Goal: Task Accomplishment & Management: Use online tool/utility

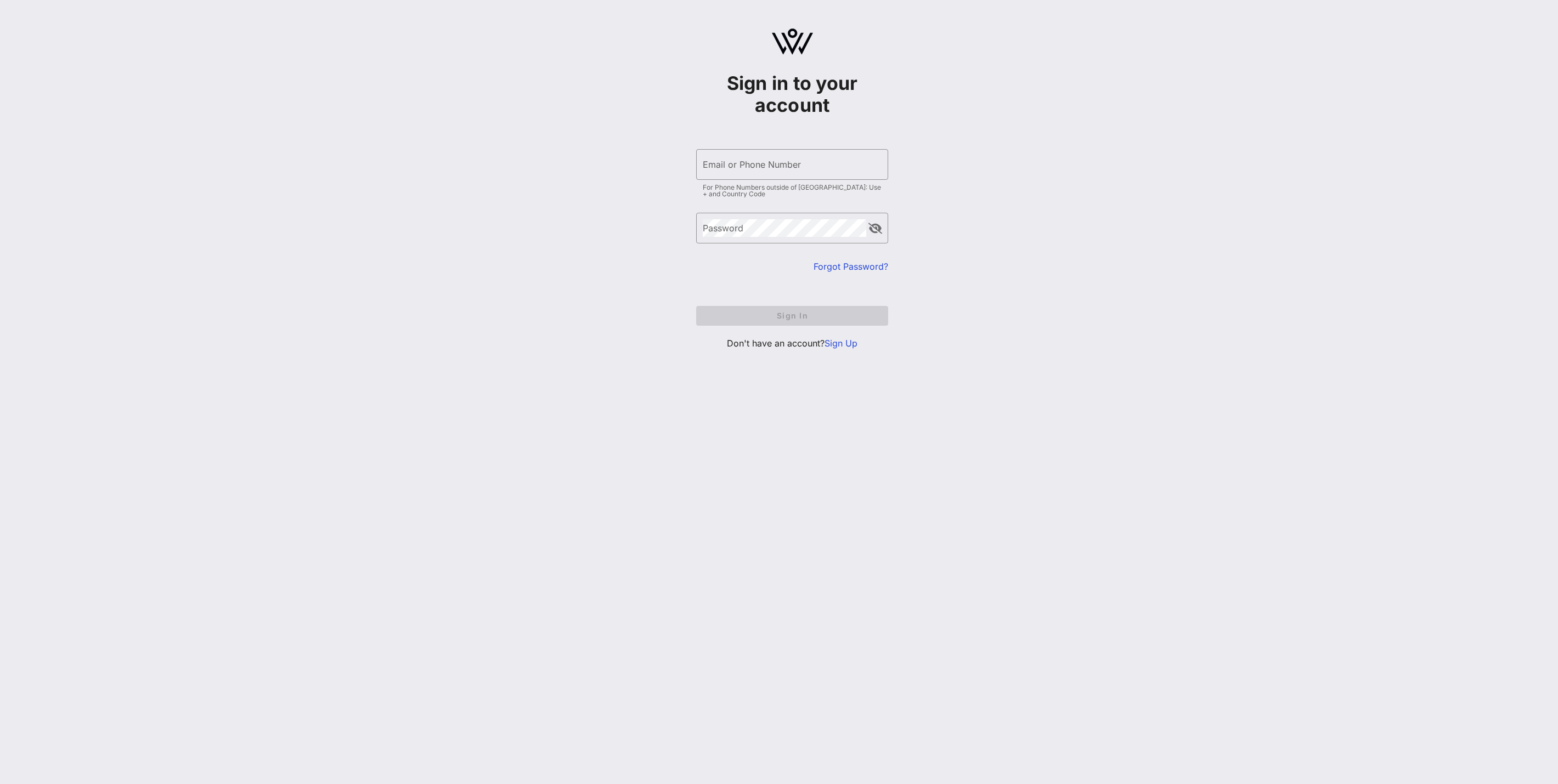
type input "[EMAIL_ADDRESS][DOMAIN_NAME]"
click at [782, 311] on form "​ Email or Phone Number [EMAIL_ADDRESS][DOMAIN_NAME] For Phone Numbers outside …" at bounding box center [792, 237] width 192 height 198
click at [782, 311] on span "Sign In" at bounding box center [792, 315] width 174 height 9
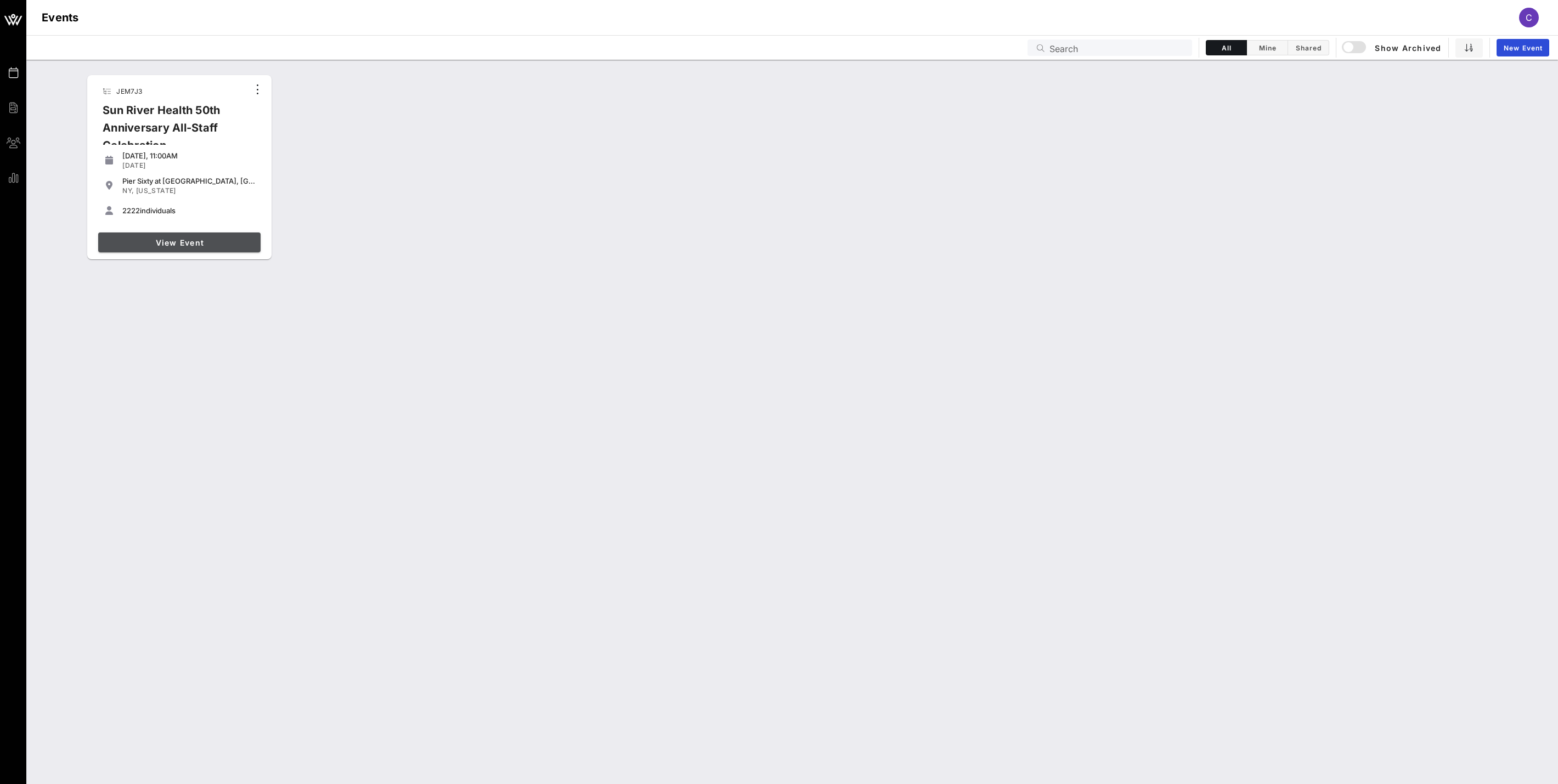
click at [186, 242] on span "View Event" at bounding box center [179, 243] width 154 height 9
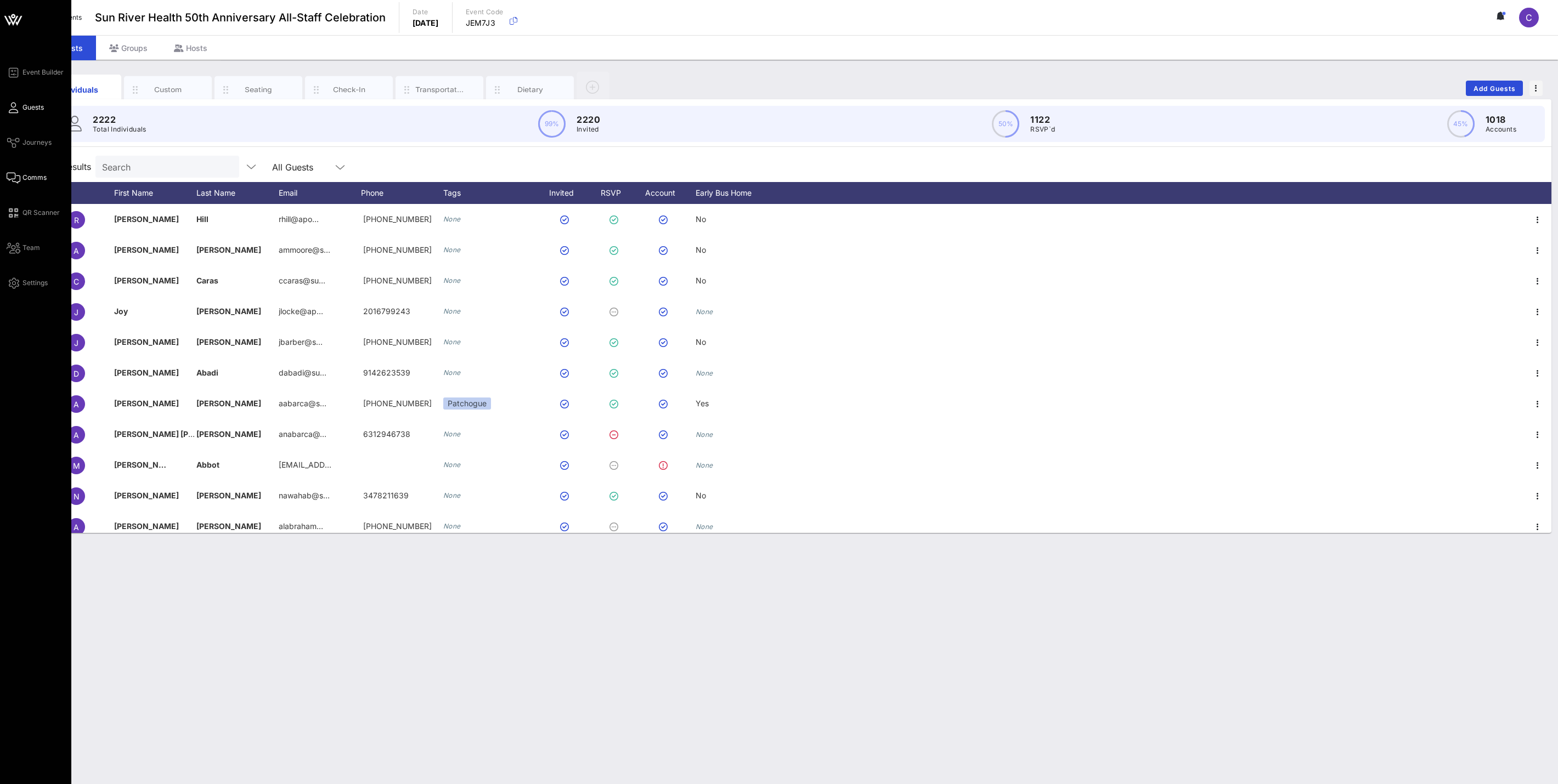
click at [27, 173] on span "Comms" at bounding box center [35, 177] width 24 height 10
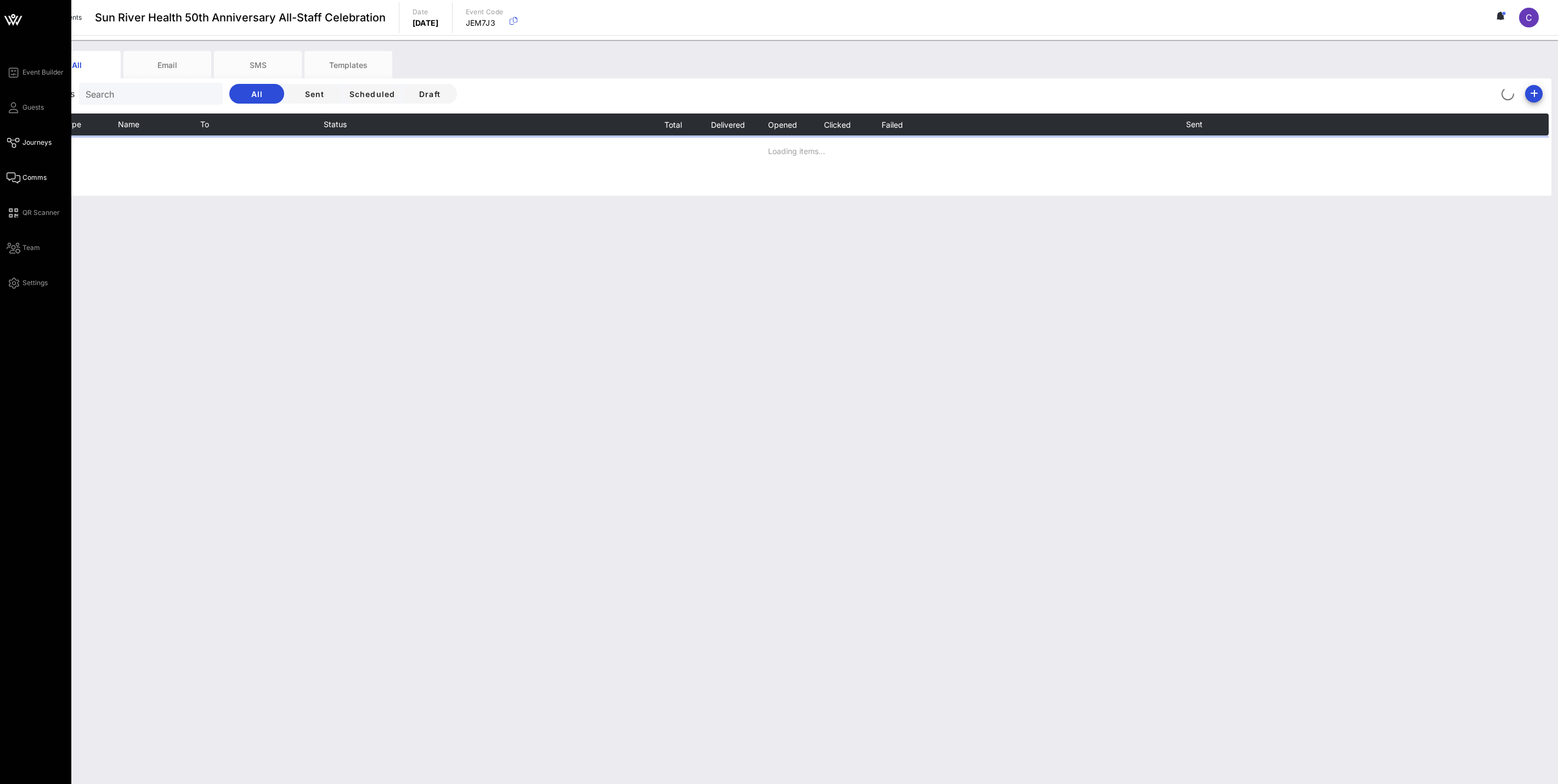
click at [30, 142] on span "Journeys" at bounding box center [37, 142] width 29 height 10
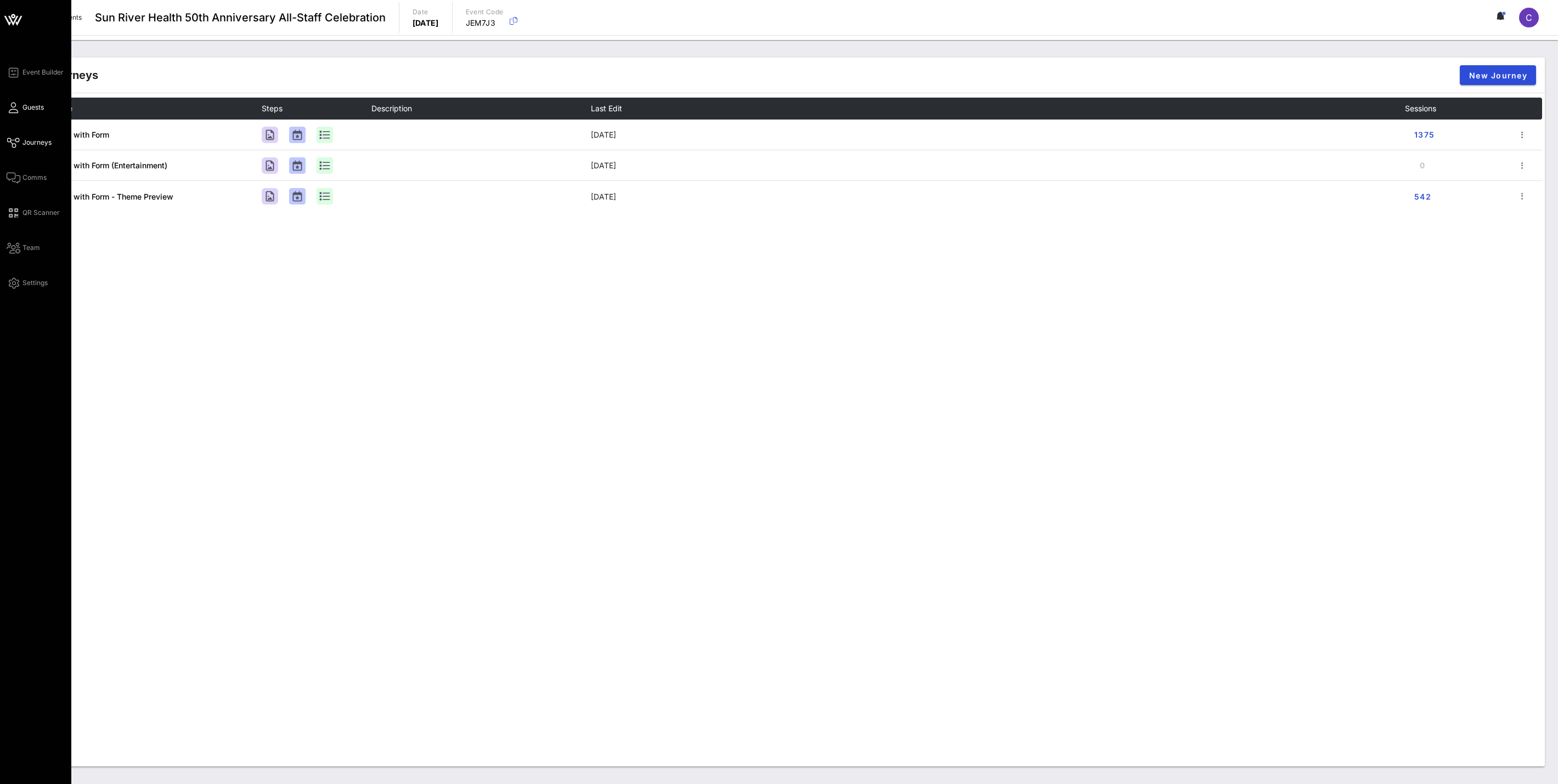
click at [31, 105] on span "Guests" at bounding box center [33, 107] width 21 height 10
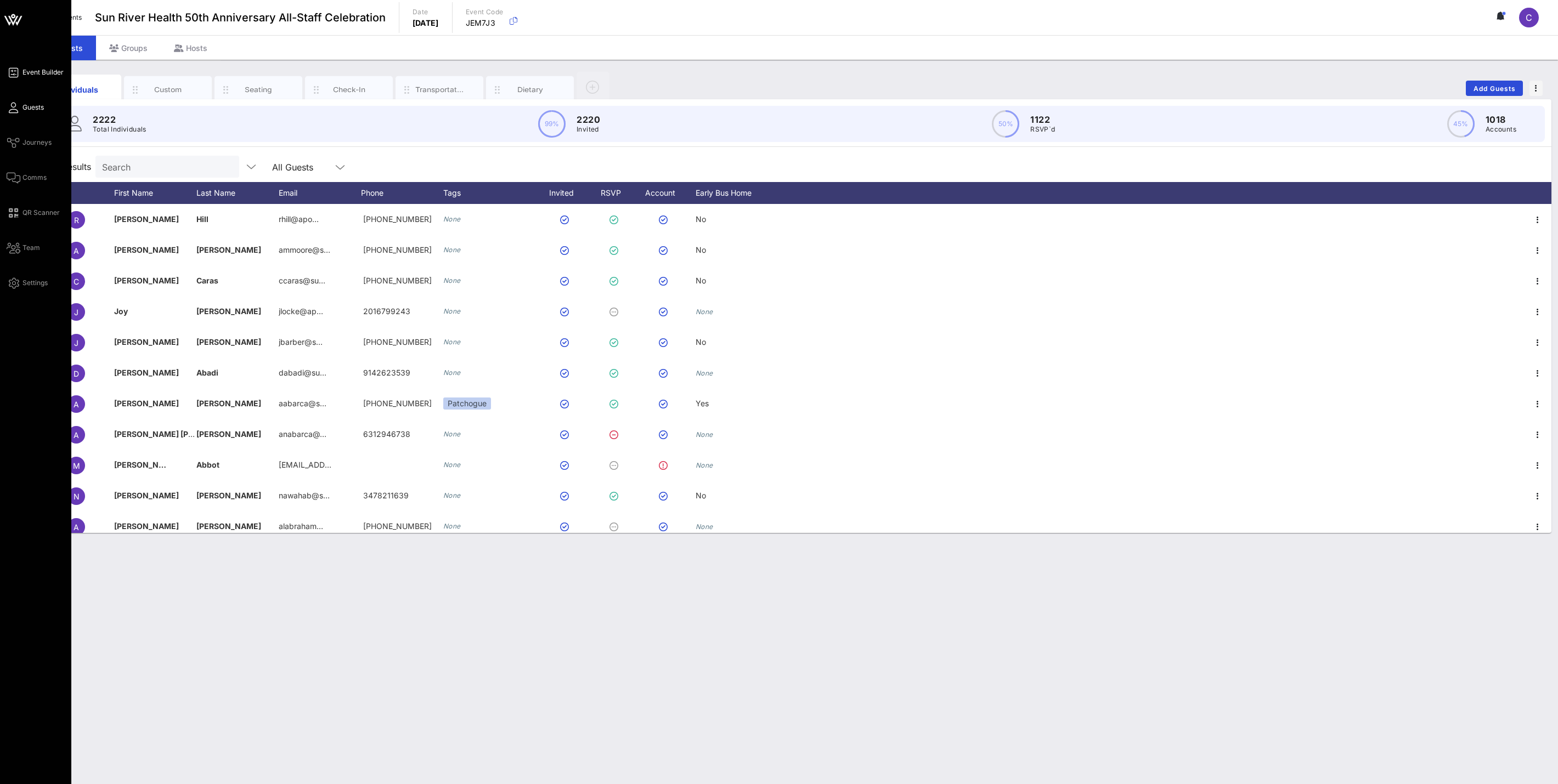
click at [39, 67] on span "Event Builder" at bounding box center [43, 72] width 41 height 10
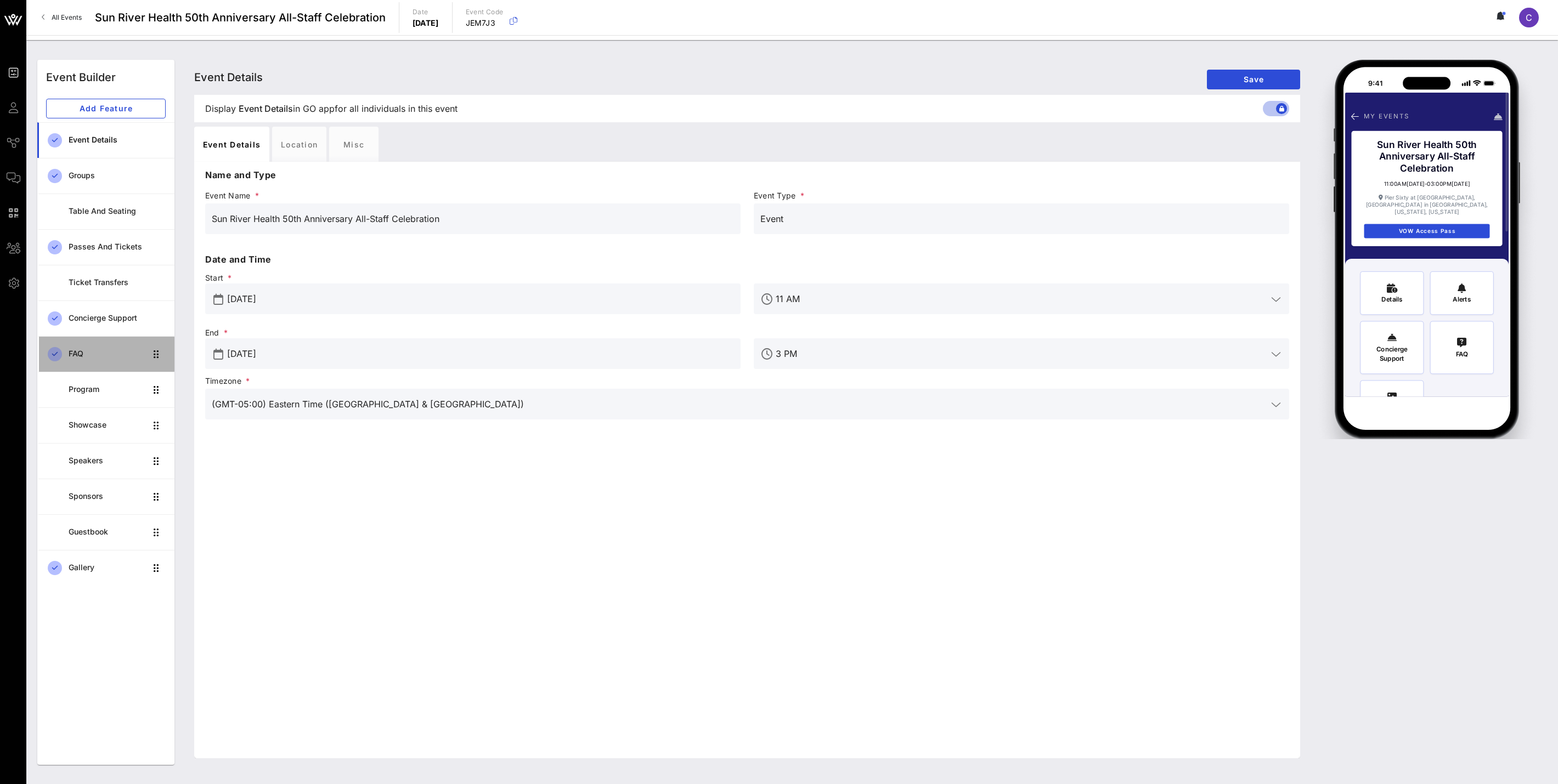
click at [79, 355] on div "FAQ" at bounding box center [107, 354] width 78 height 9
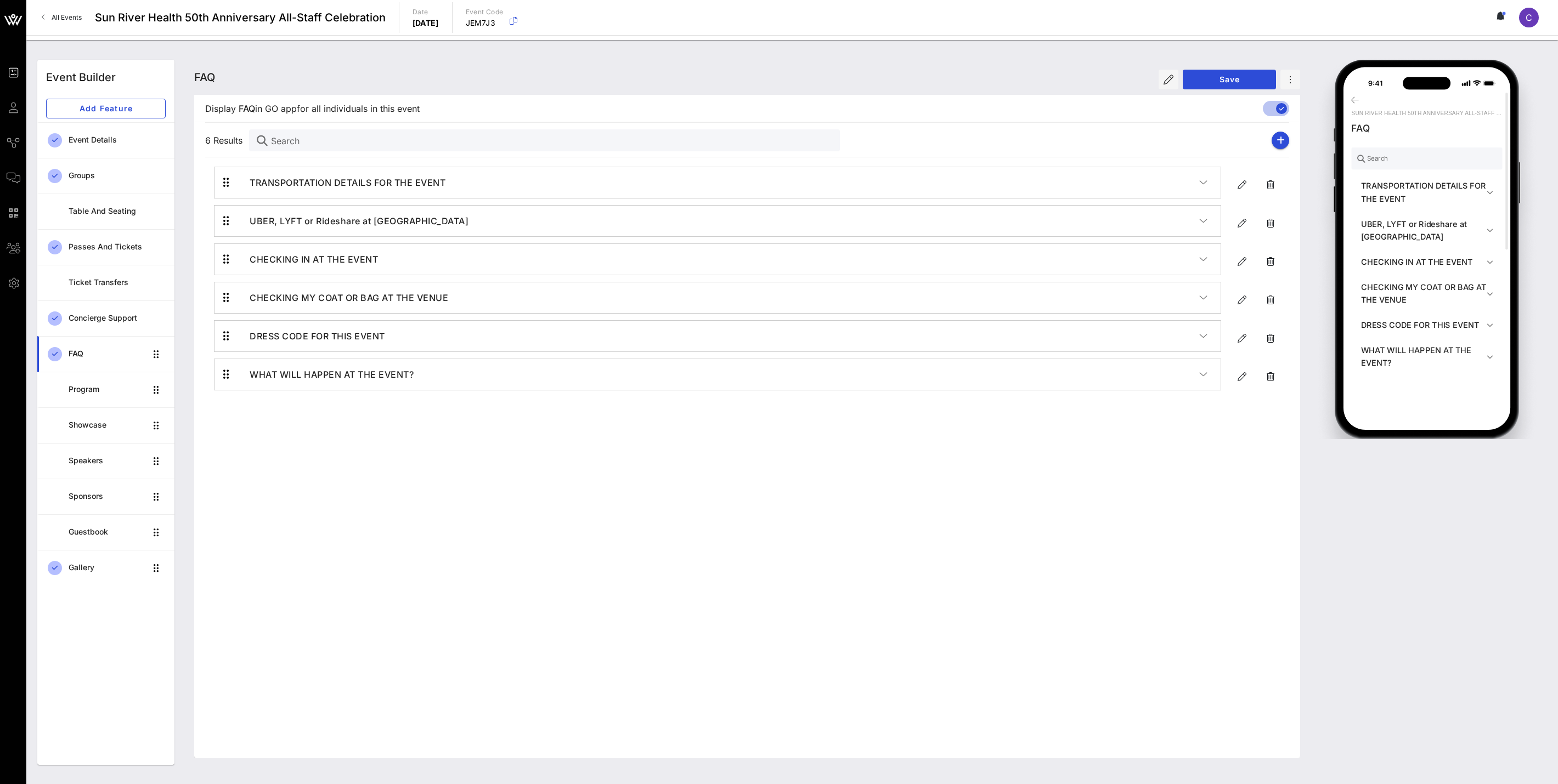
click at [1200, 182] on icon "button" at bounding box center [1203, 182] width 8 height 11
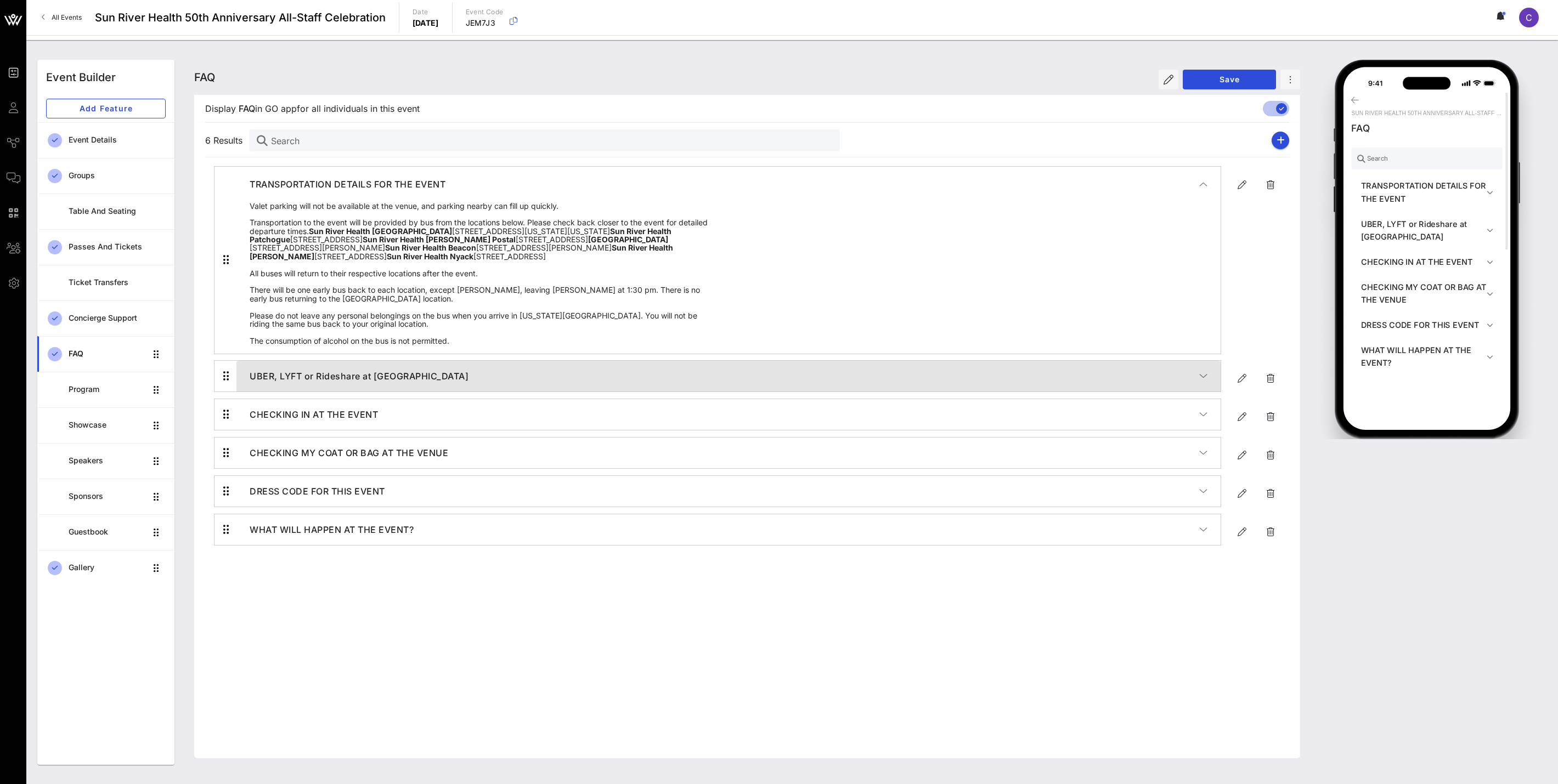
click at [1208, 391] on button "UBER, LYFT or Rideshare at [GEOGRAPHIC_DATA]" at bounding box center [728, 376] width 984 height 31
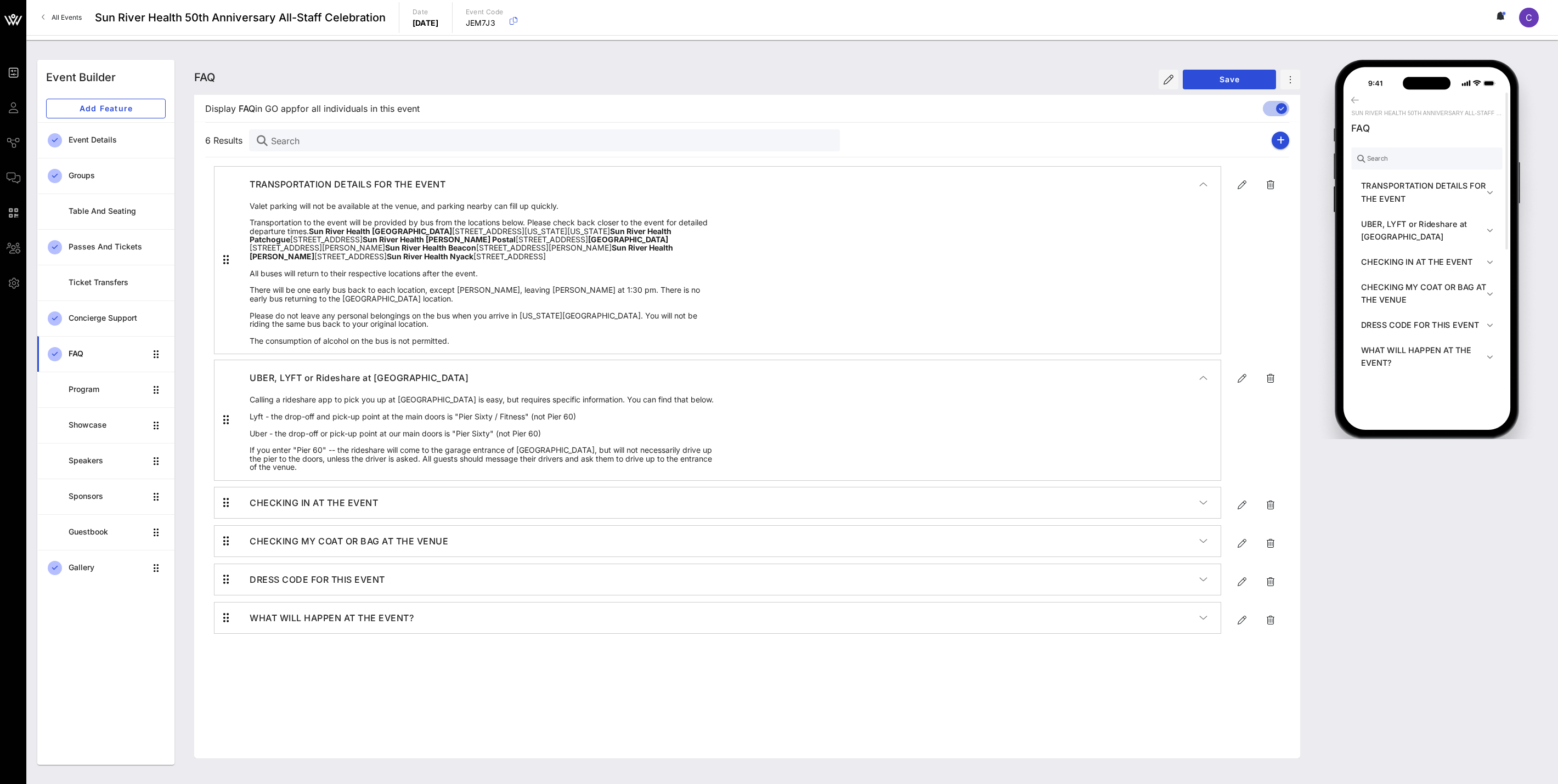
click at [1314, 509] on div "Sun River Health 50th Anniversary All-Staff Celebration FAQ Search TRANSPORTATI…" at bounding box center [1426, 412] width 227 height 692
click at [1203, 508] on icon "button" at bounding box center [1203, 503] width 8 height 11
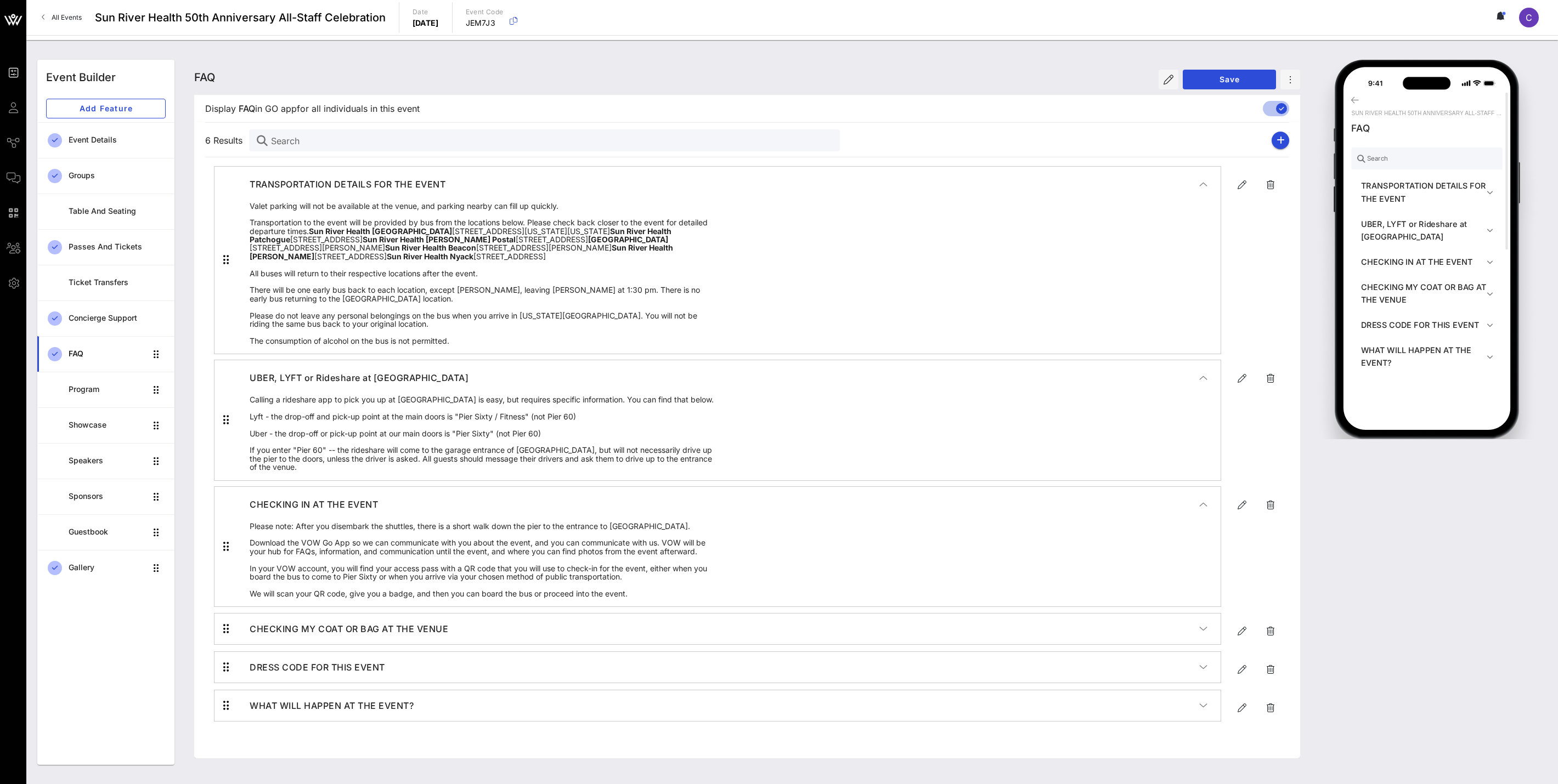
click at [850, 607] on div "Please note: After you disembark the shuttles, there is a short walk down the p…" at bounding box center [728, 564] width 984 height 85
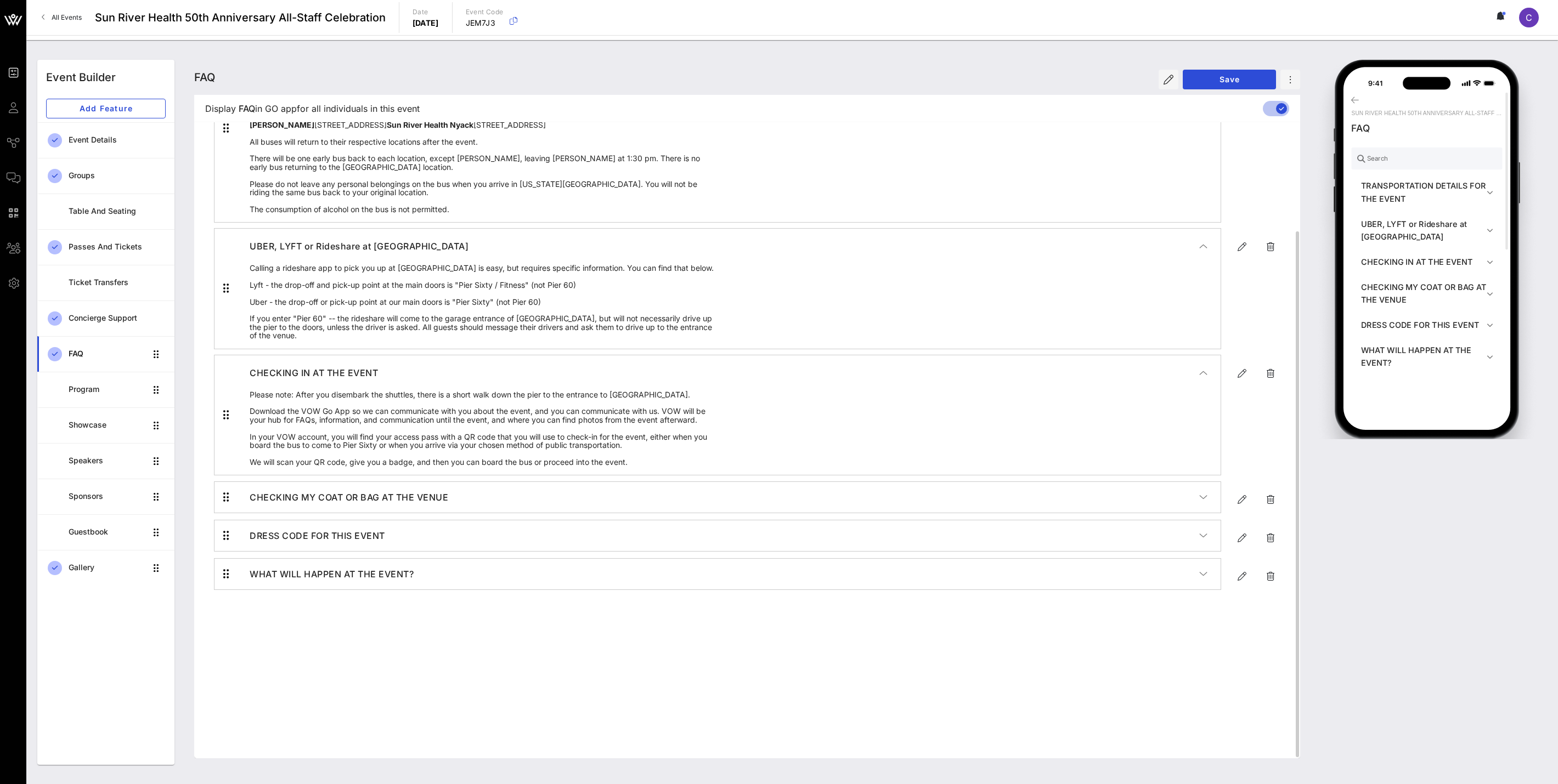
scroll to position [133, 0]
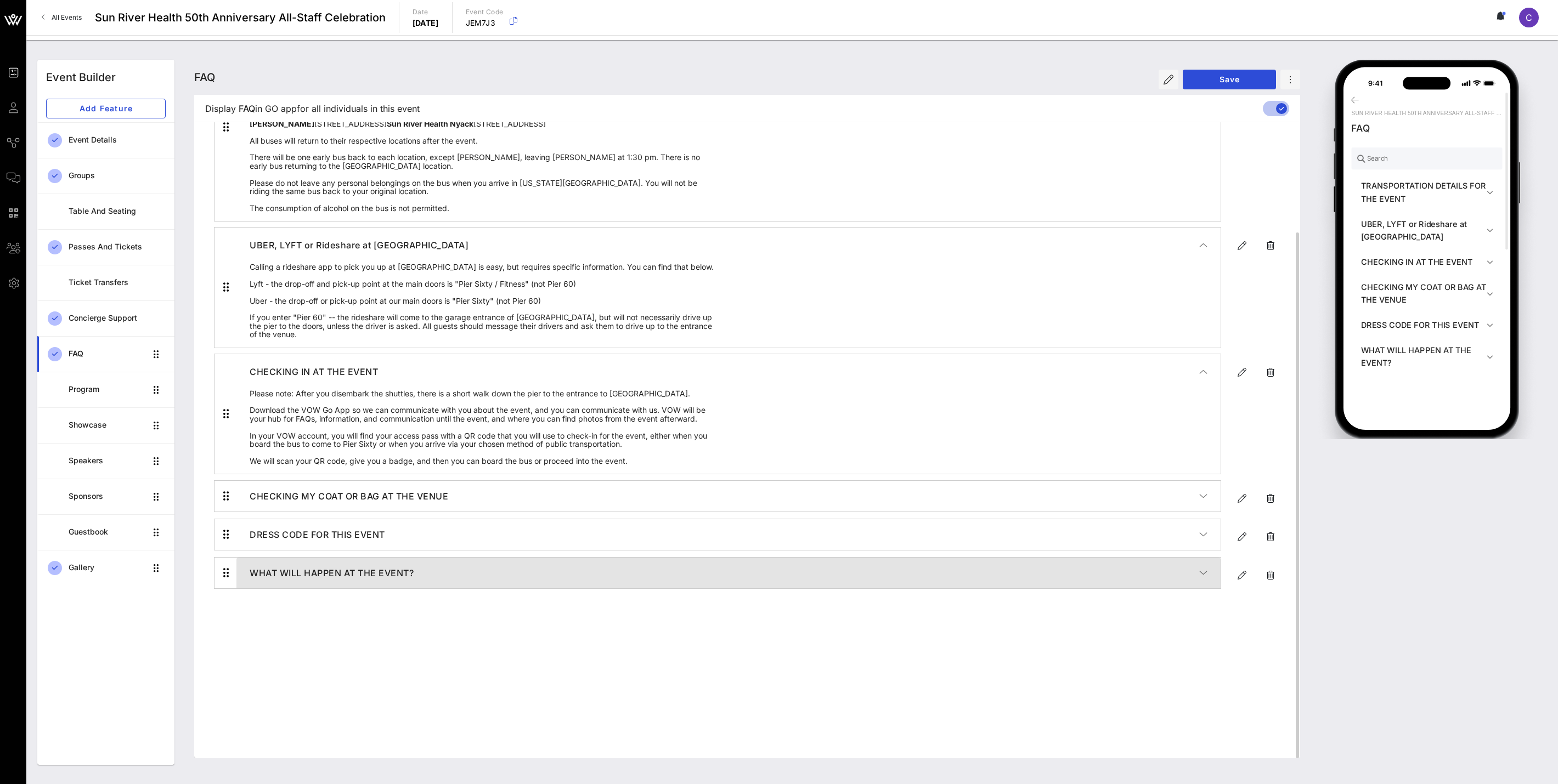
click at [1201, 578] on icon "button" at bounding box center [1203, 573] width 8 height 11
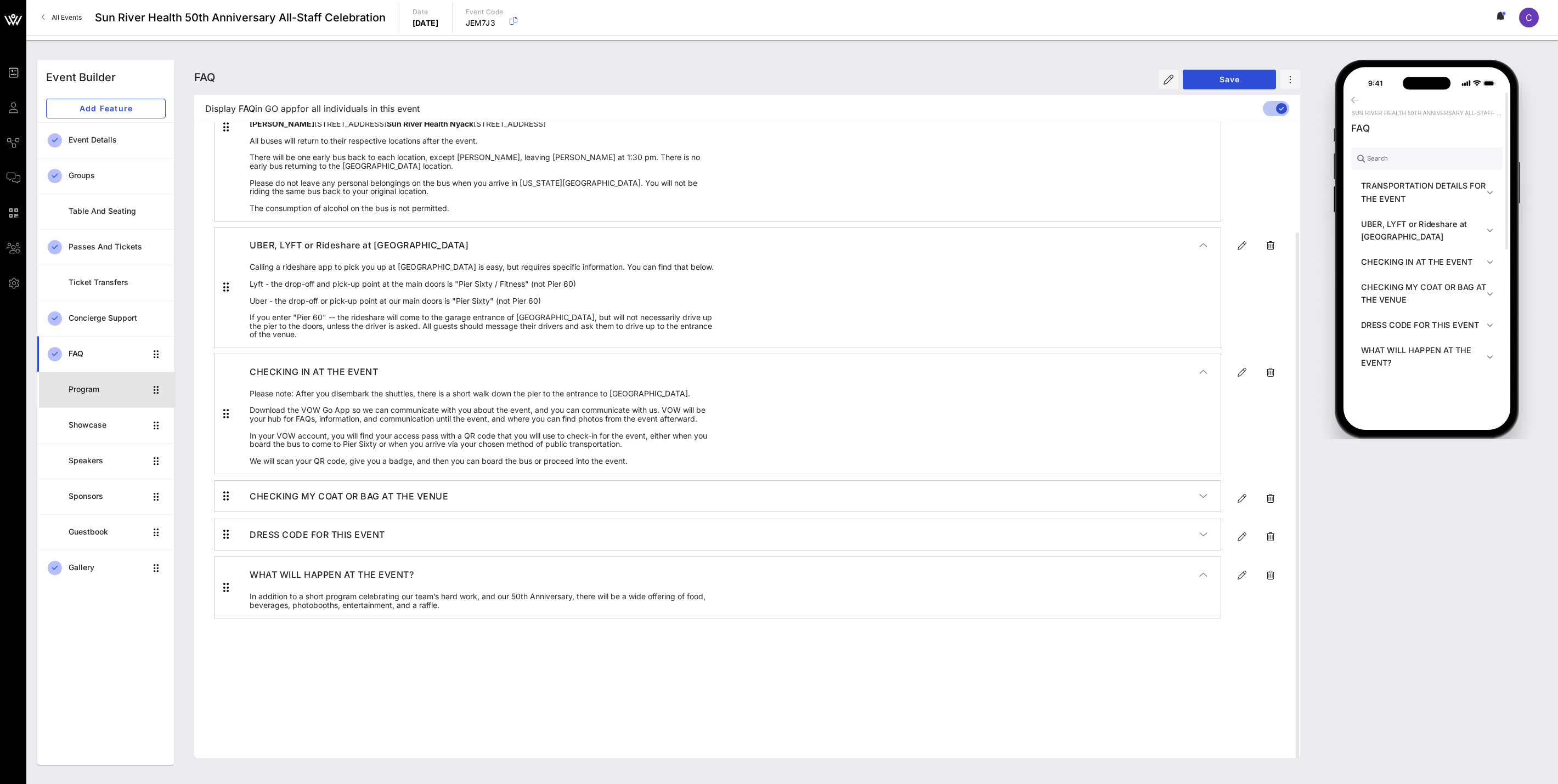
click at [81, 385] on div "Program" at bounding box center [107, 390] width 78 height 9
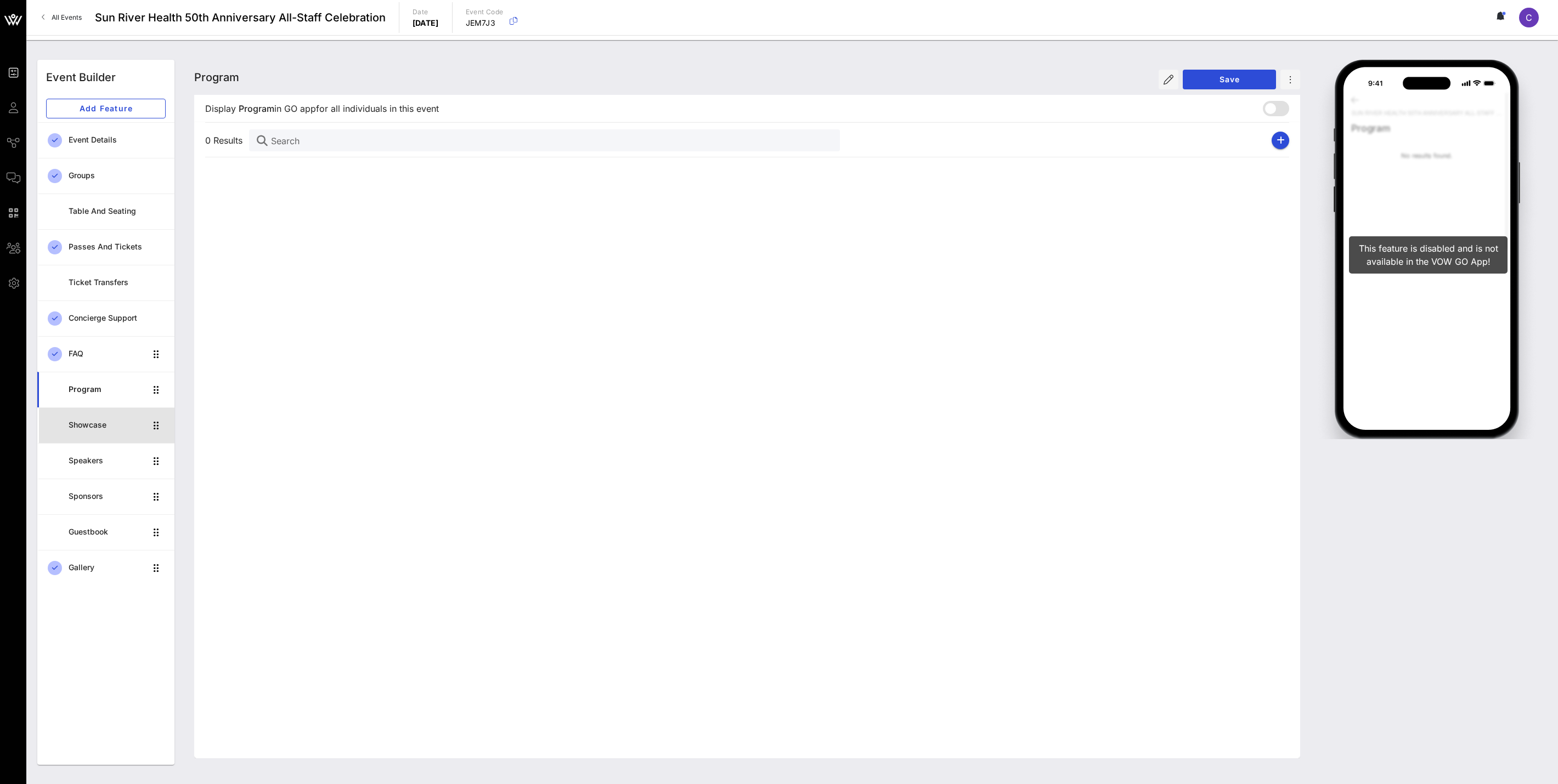
click at [81, 421] on div "Showcase" at bounding box center [107, 425] width 78 height 9
click at [84, 456] on div "Speakers" at bounding box center [107, 461] width 78 height 9
click at [80, 559] on div "Gallery" at bounding box center [107, 568] width 78 height 23
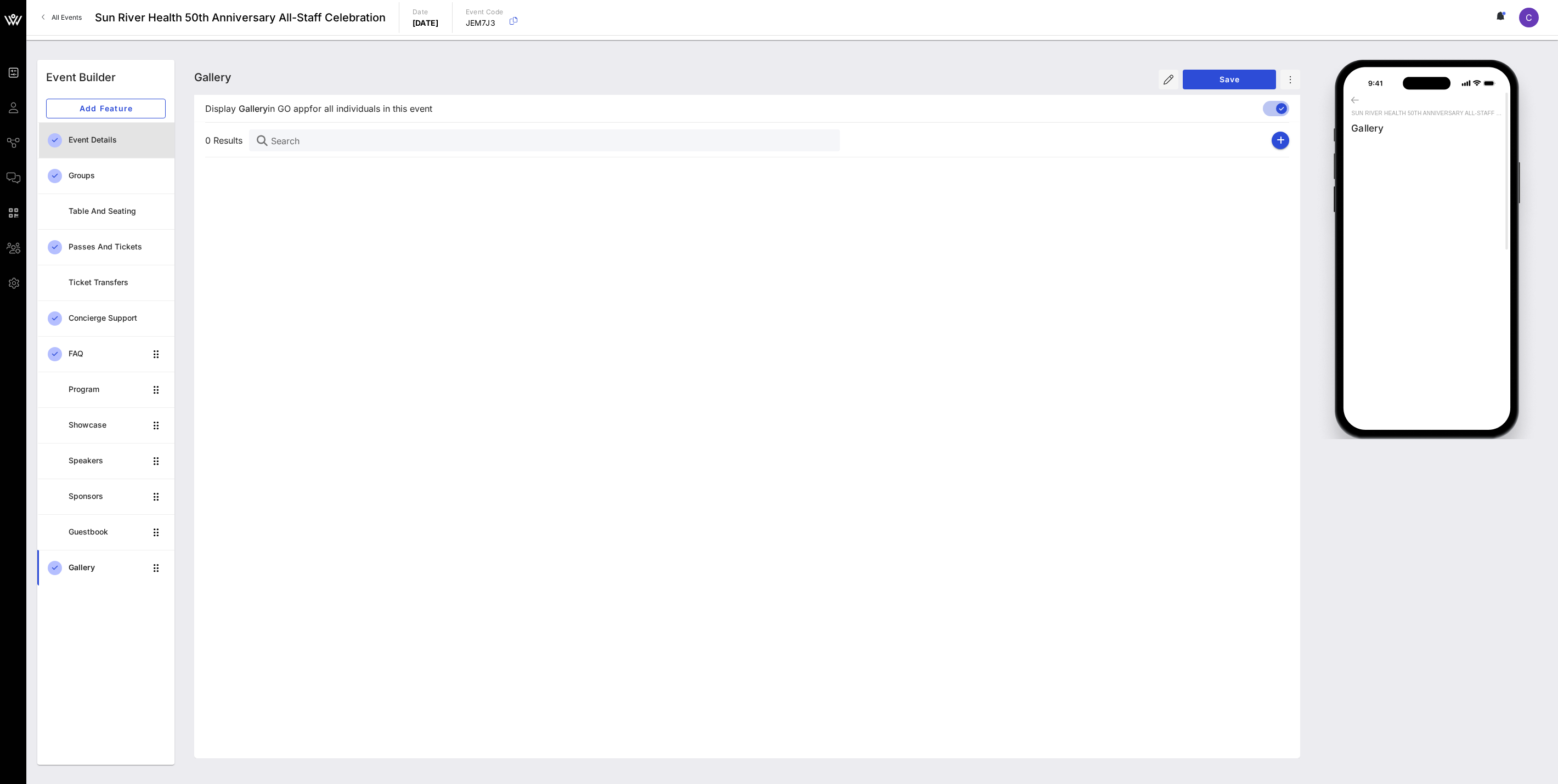
click at [100, 138] on div "Event Details" at bounding box center [117, 140] width 97 height 9
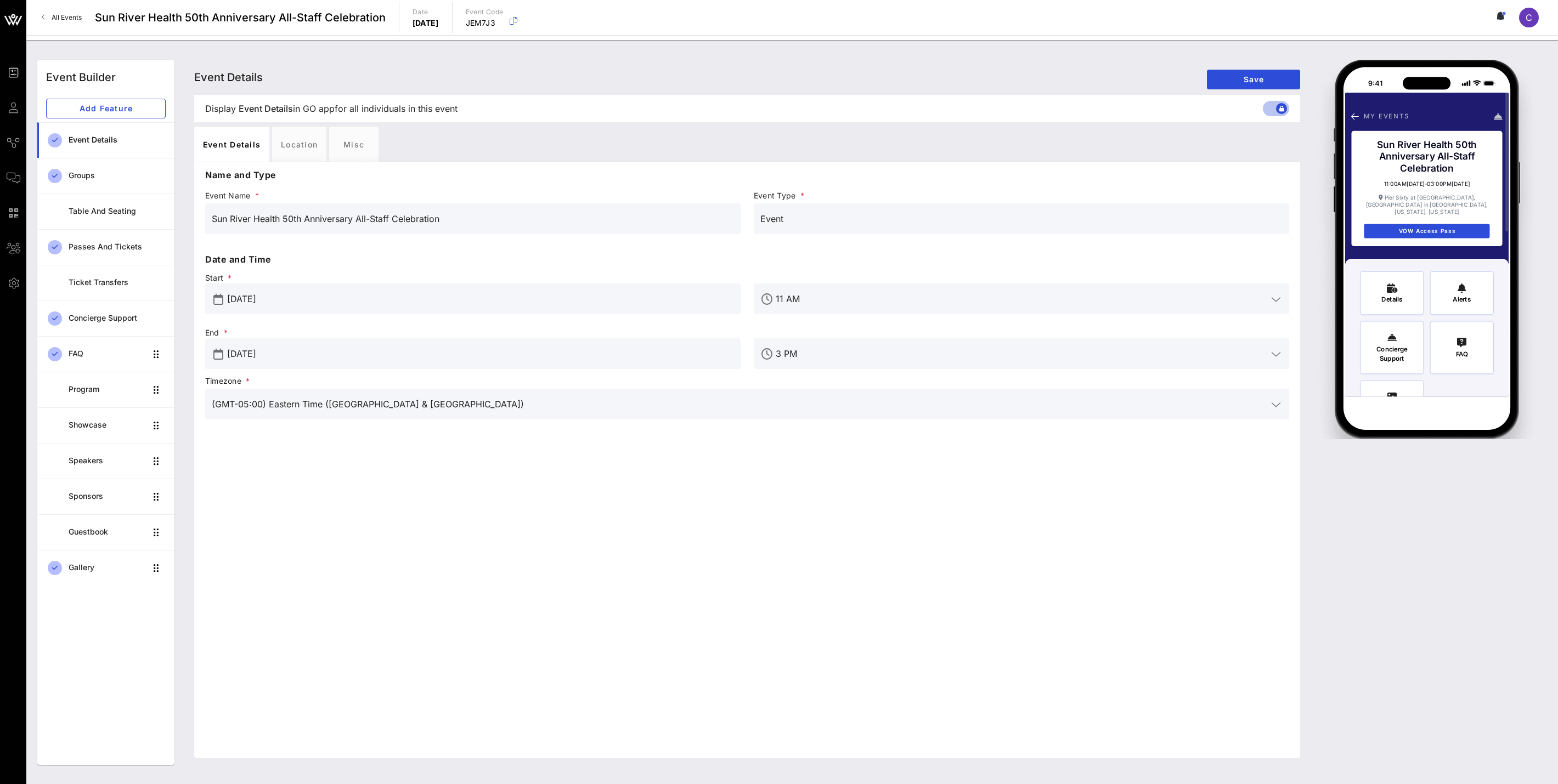
click at [337, 60] on div "Event Details Event Details Event Details Save" at bounding box center [747, 77] width 1106 height 35
